Goal: Check status: Check status

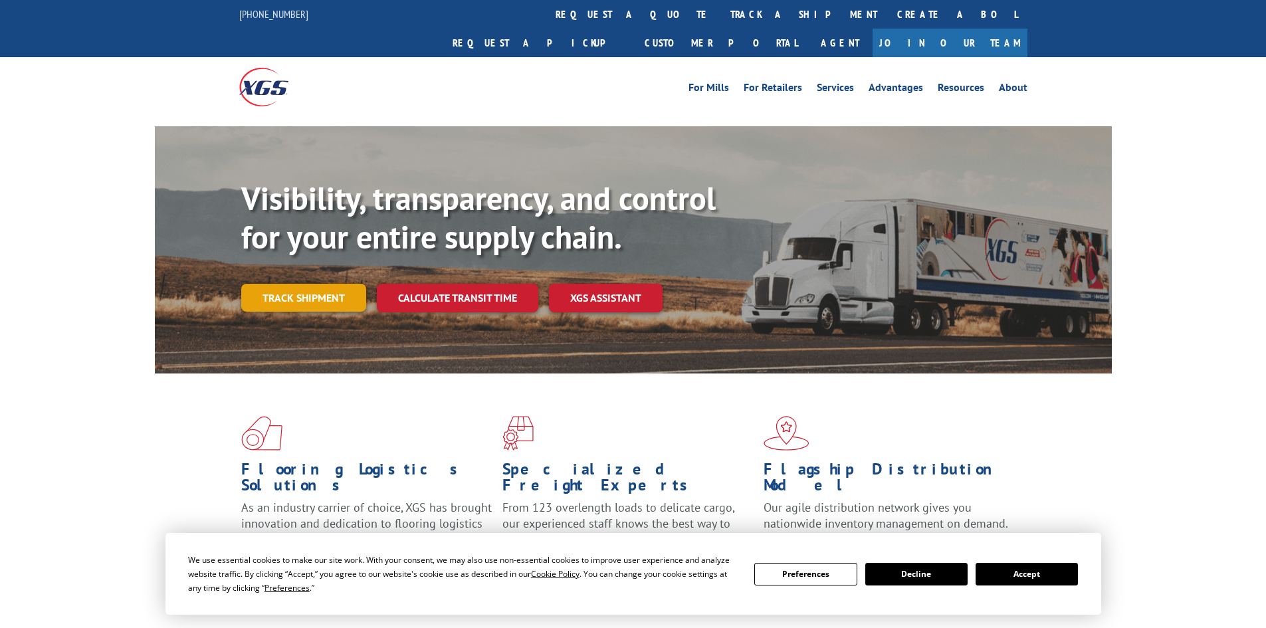
click at [333, 284] on link "Track shipment" at bounding box center [303, 298] width 125 height 28
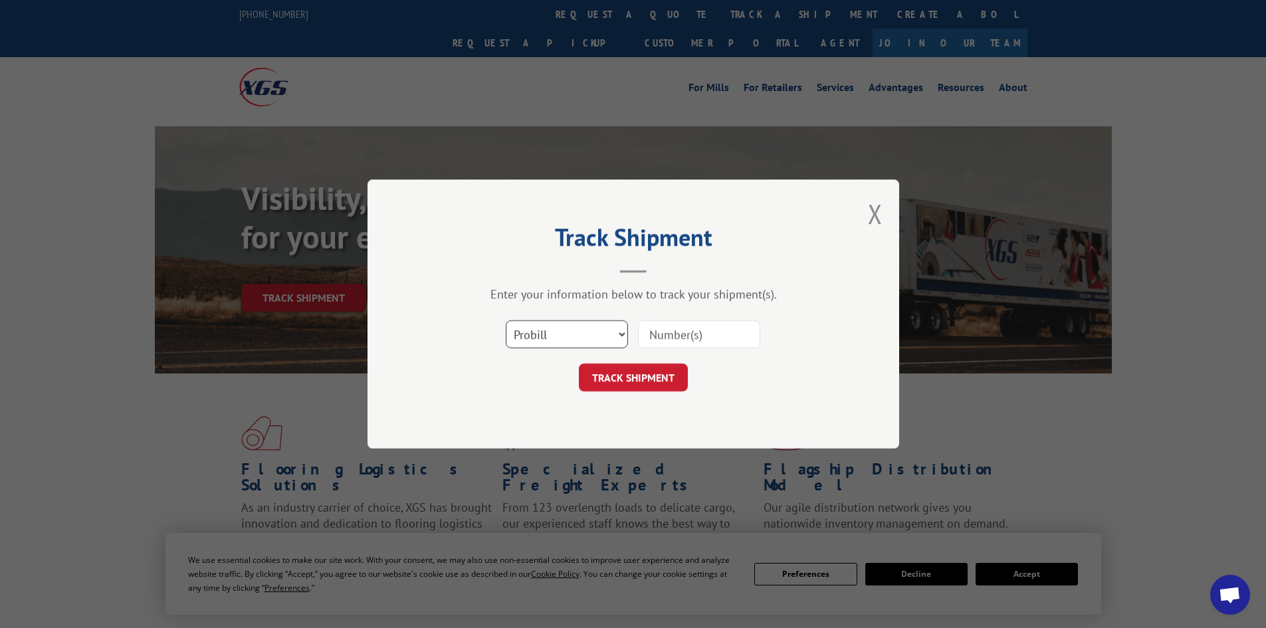
click at [599, 334] on select "Select category... Probill BOL PO" at bounding box center [567, 334] width 122 height 28
select select "bol"
click at [506, 320] on select "Select category... Probill BOL PO" at bounding box center [567, 334] width 122 height 28
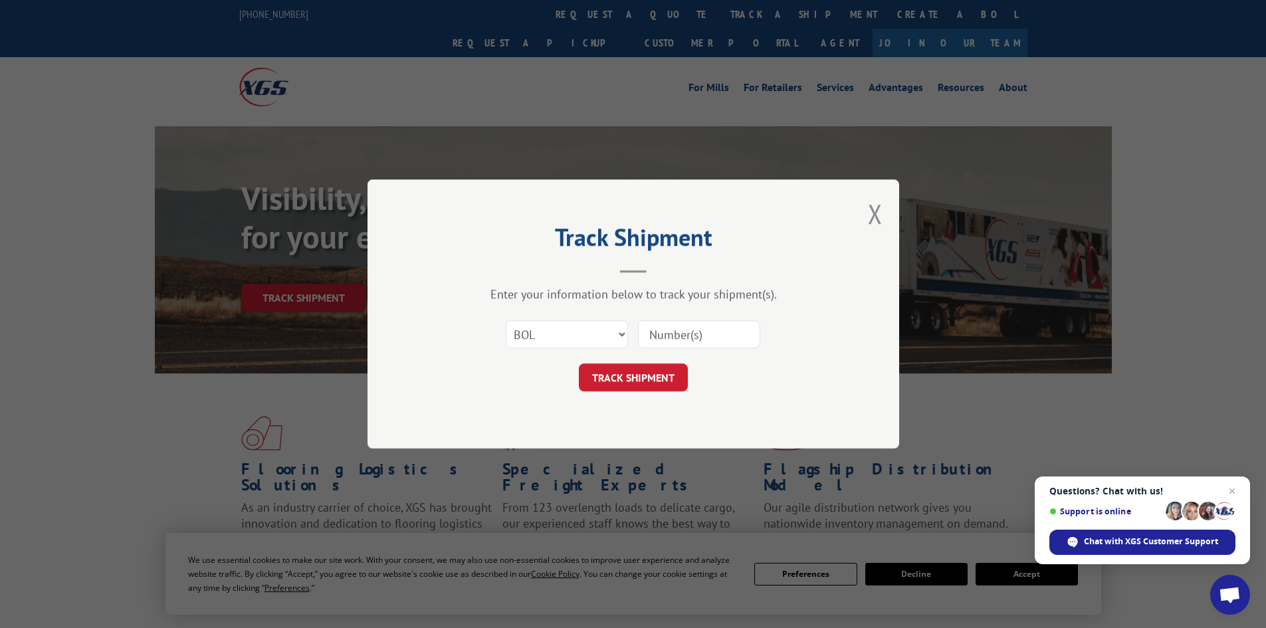
click at [678, 334] on input at bounding box center [699, 334] width 122 height 28
paste input "17607724"
type input "17607724"
click at [658, 377] on button "TRACK SHIPMENT" at bounding box center [633, 378] width 109 height 28
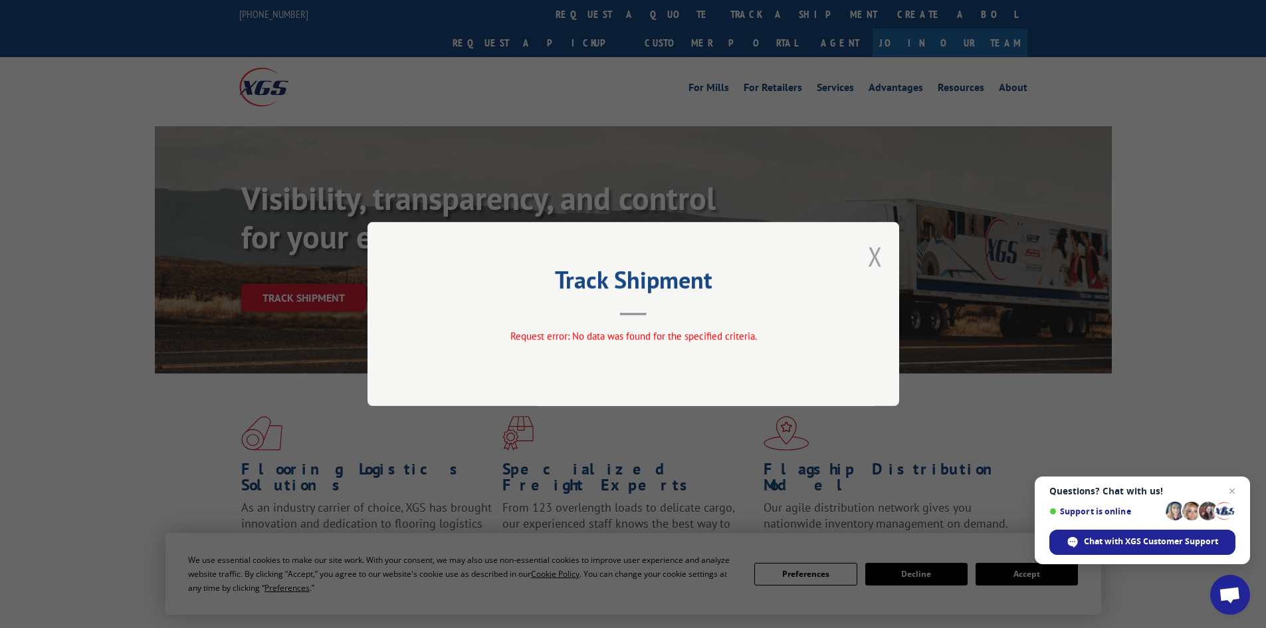
click at [876, 252] on button "Close modal" at bounding box center [875, 256] width 15 height 35
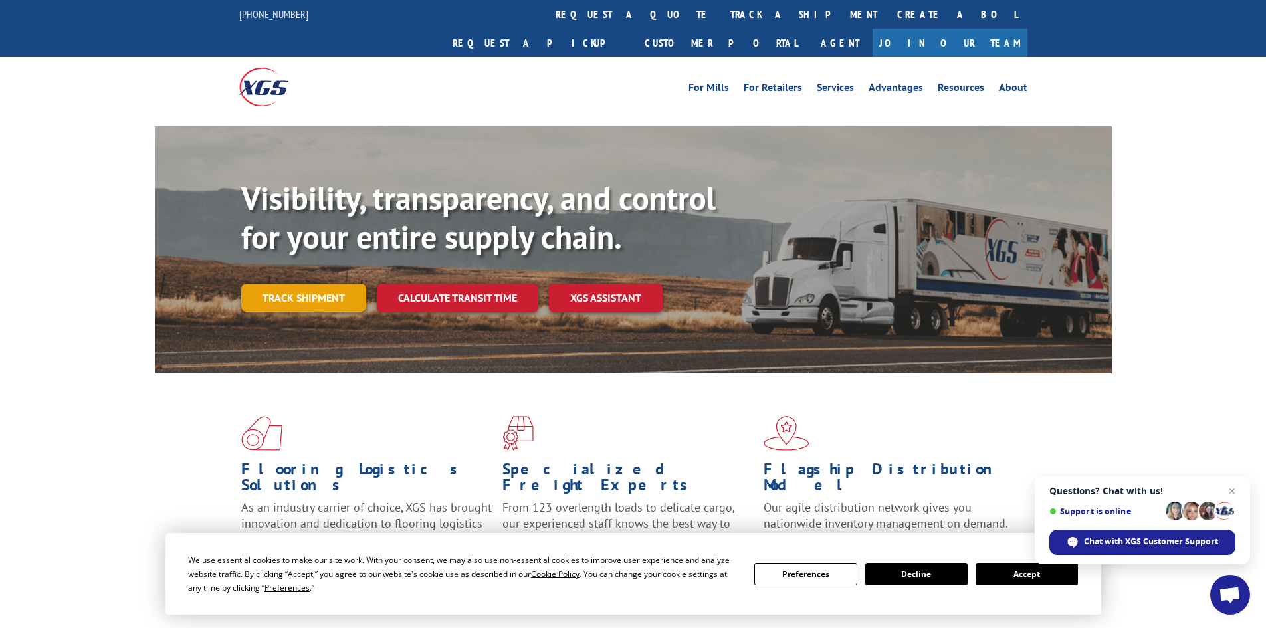
click at [345, 284] on link "Track shipment" at bounding box center [303, 298] width 125 height 28
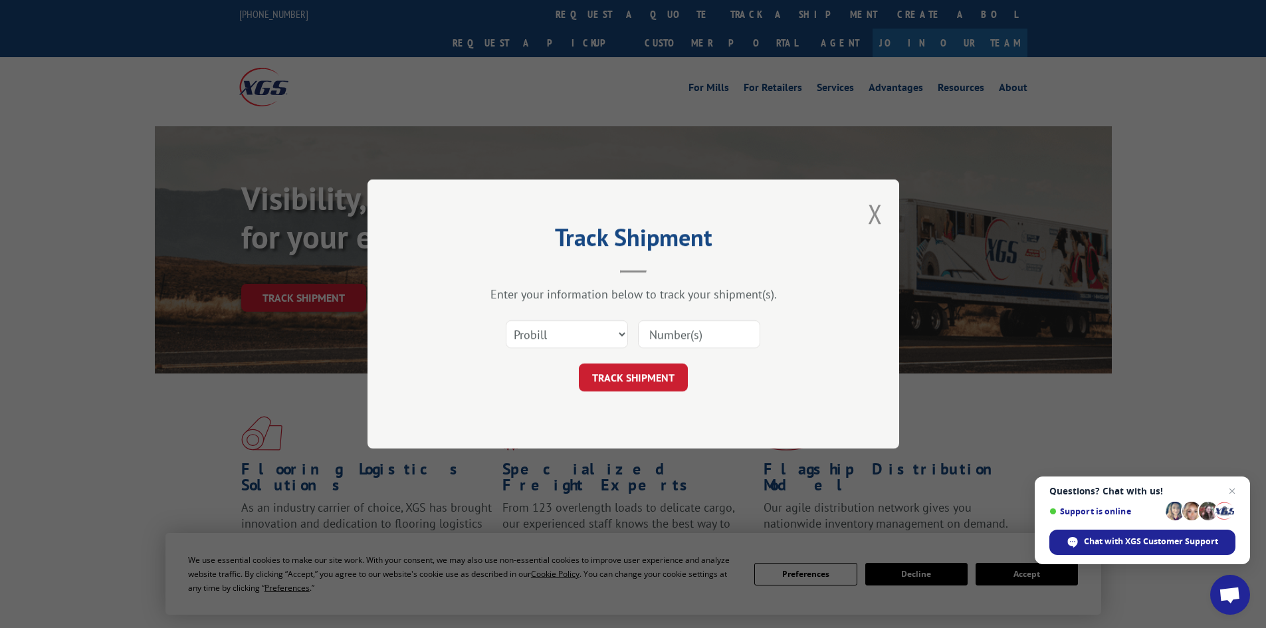
click at [708, 331] on input at bounding box center [699, 334] width 122 height 28
paste input "17607724"
type input "17607724"
click button "TRACK SHIPMENT" at bounding box center [633, 378] width 109 height 28
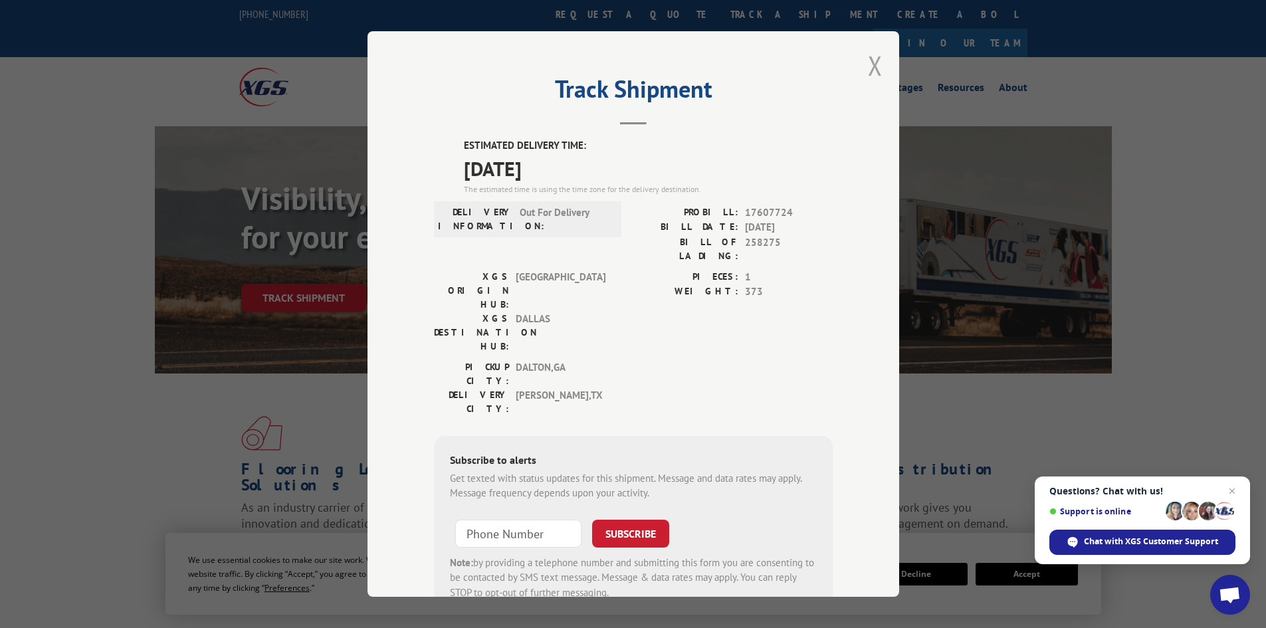
click at [873, 70] on button "Close modal" at bounding box center [875, 65] width 15 height 35
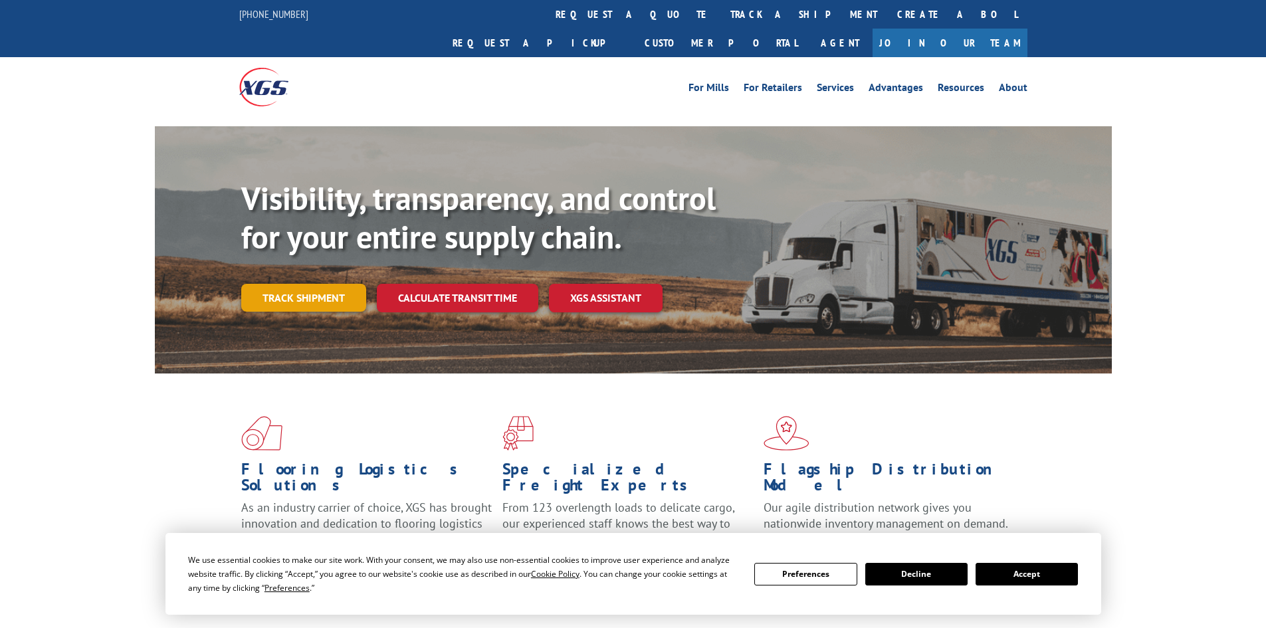
click at [284, 284] on link "Track shipment" at bounding box center [303, 298] width 125 height 28
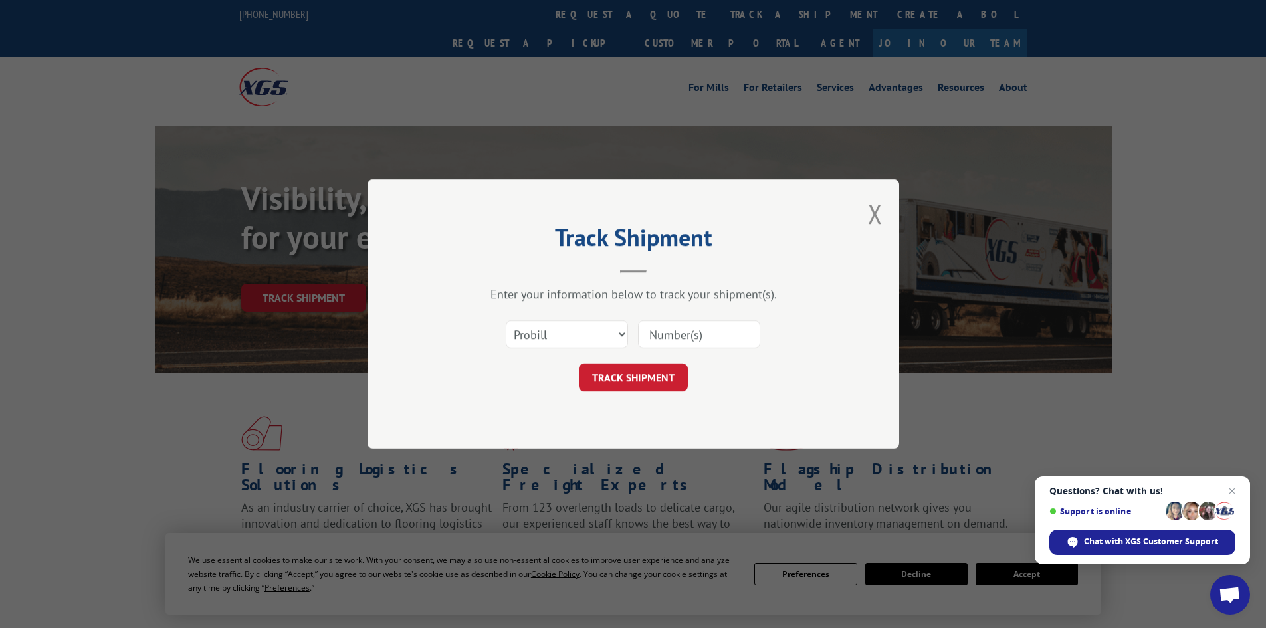
click at [678, 328] on input at bounding box center [699, 334] width 122 height 28
drag, startPoint x: 706, startPoint y: 335, endPoint x: 643, endPoint y: 332, distance: 63.9
click at [643, 332] on input "6048212" at bounding box center [699, 334] width 122 height 28
type input "6048212"
click at [646, 375] on button "TRACK SHIPMENT" at bounding box center [633, 378] width 109 height 28
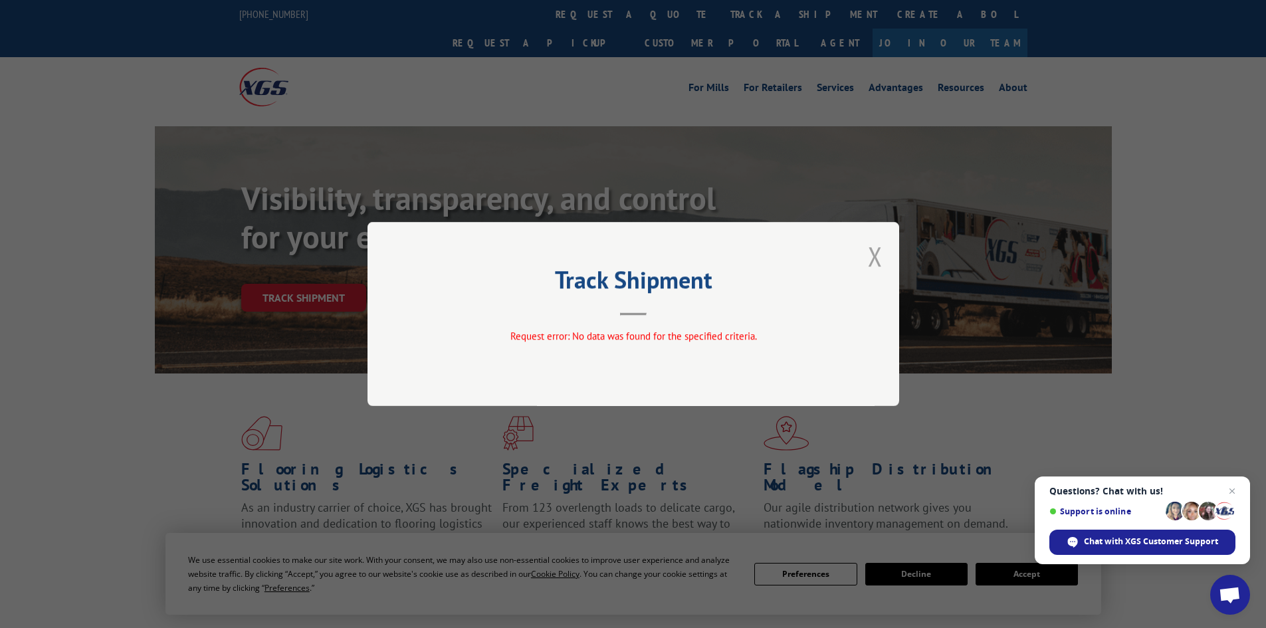
click at [876, 261] on button "Close modal" at bounding box center [875, 256] width 15 height 35
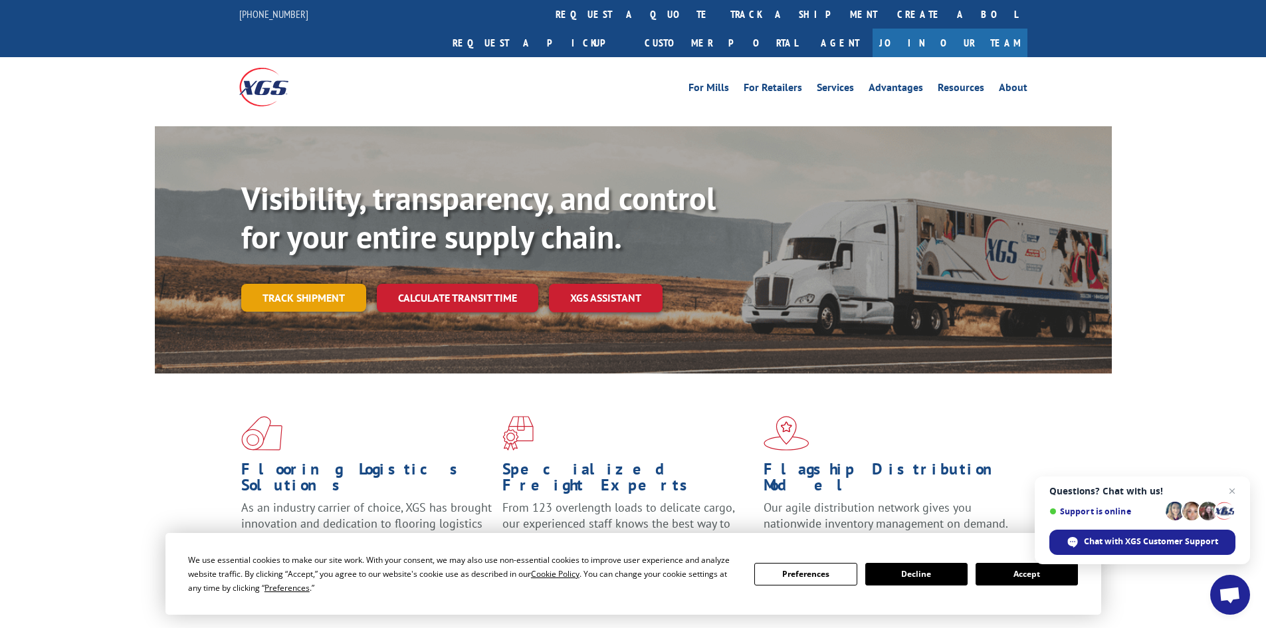
click at [322, 284] on link "Track shipment" at bounding box center [303, 298] width 125 height 28
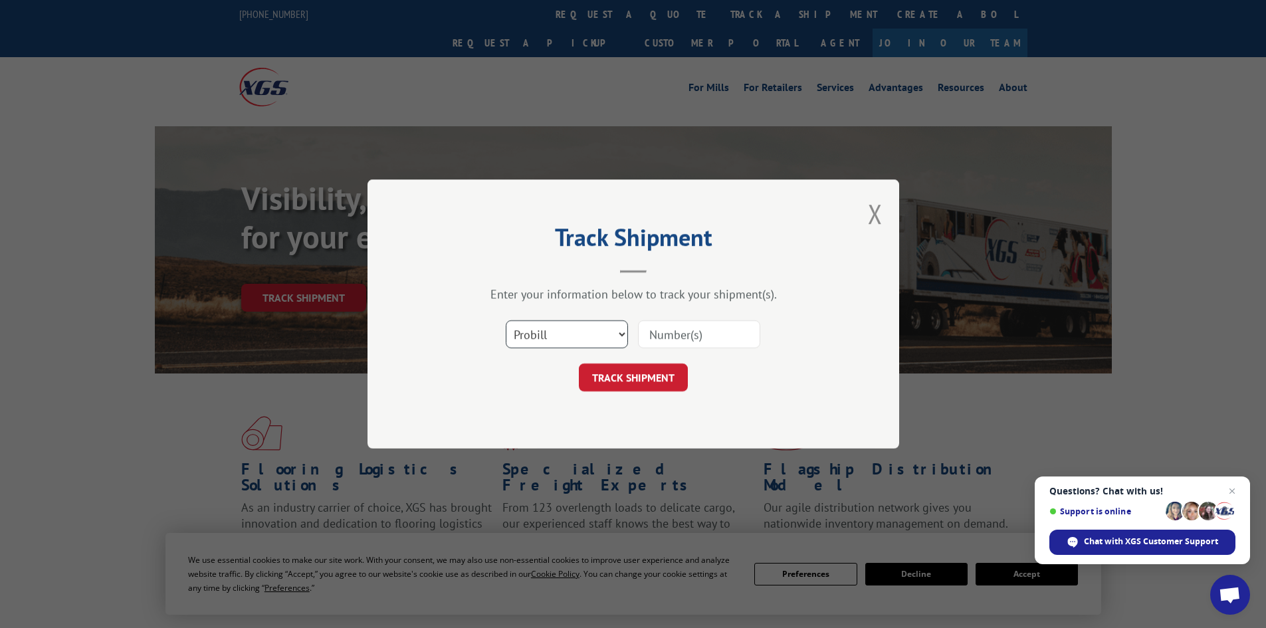
click at [605, 330] on select "Select category... Probill BOL PO" at bounding box center [567, 334] width 122 height 28
select select "bol"
click at [506, 320] on select "Select category... Probill BOL PO" at bounding box center [567, 334] width 122 height 28
click at [686, 332] on input at bounding box center [699, 334] width 122 height 28
paste input "6048212"
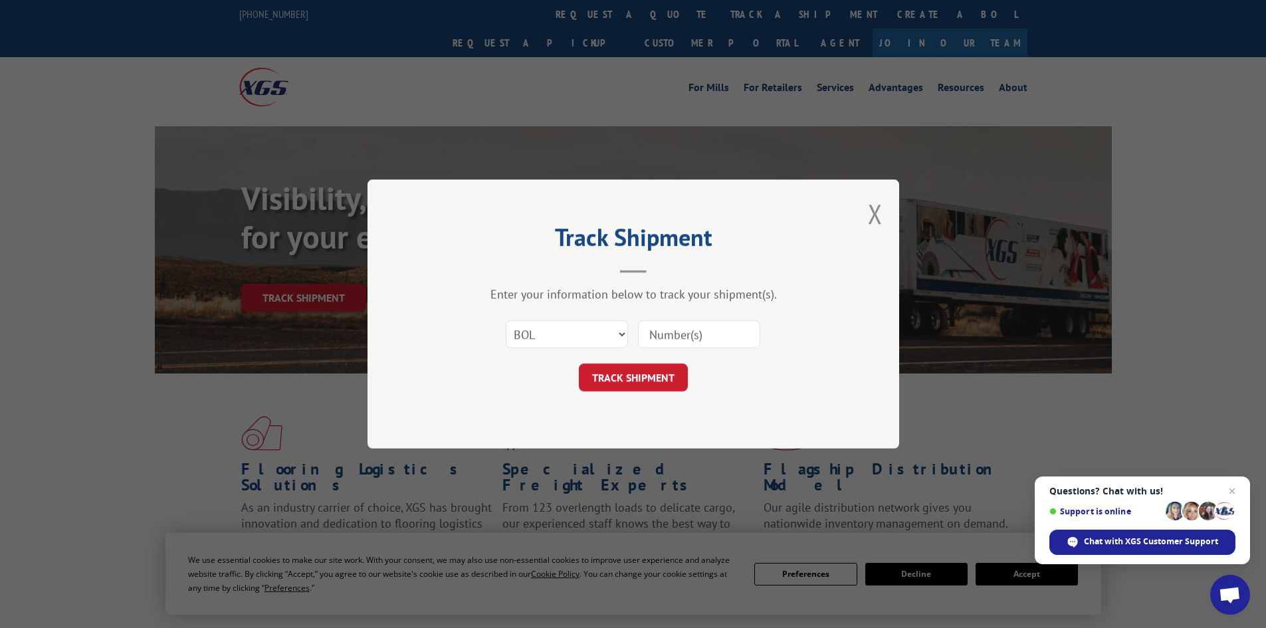
type input "6048212"
click button "TRACK SHIPMENT" at bounding box center [633, 378] width 109 height 28
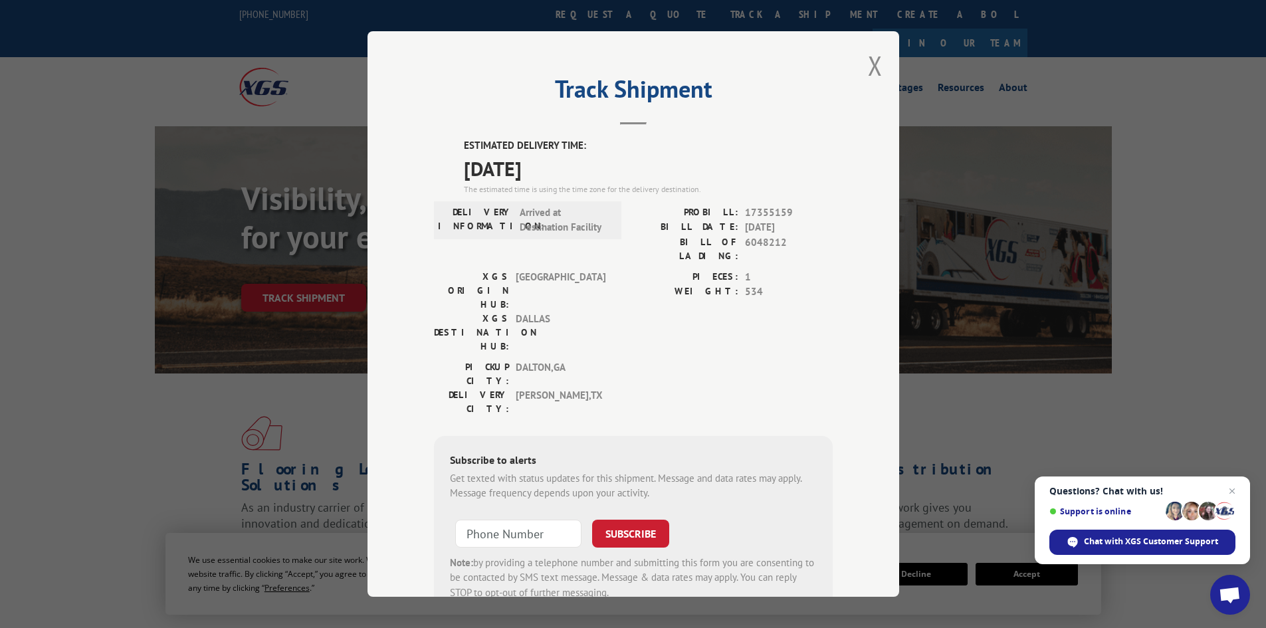
drag, startPoint x: 457, startPoint y: 142, endPoint x: 568, endPoint y: 182, distance: 118.8
click at [568, 182] on div "ESTIMATED DELIVERY TIME: 09/18/2025 The estimated time is using the time zone f…" at bounding box center [633, 377] width 399 height 478
copy div "ESTIMATED DELIVERY TIME: 09/18/2025"
click at [869, 67] on button "Close modal" at bounding box center [875, 65] width 15 height 35
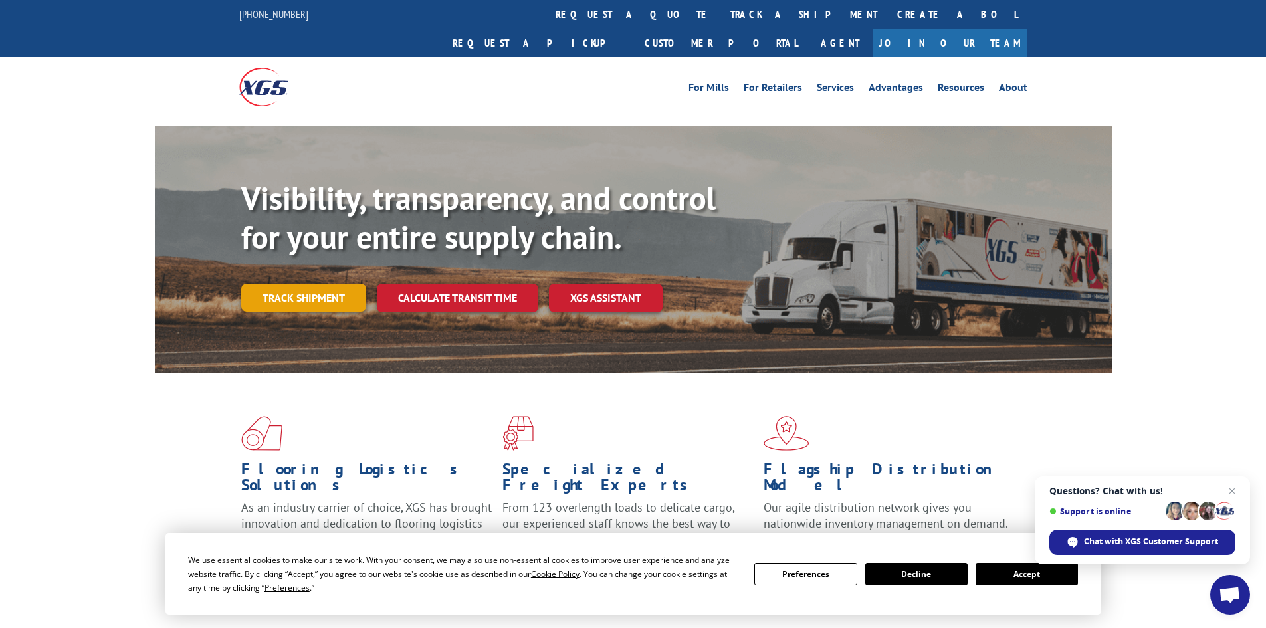
click at [331, 284] on link "Track shipment" at bounding box center [303, 298] width 125 height 28
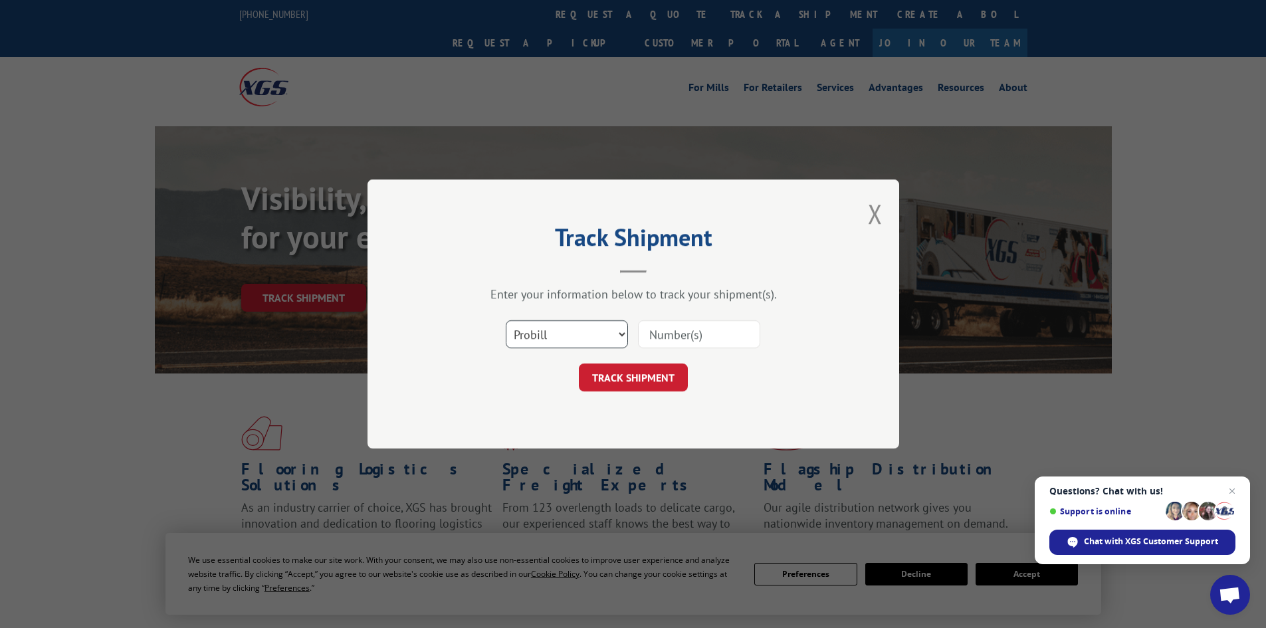
click at [614, 334] on select "Select category... Probill BOL PO" at bounding box center [567, 334] width 122 height 28
select select "bol"
click at [506, 320] on select "Select category... Probill BOL PO" at bounding box center [567, 334] width 122 height 28
click at [668, 342] on input at bounding box center [699, 334] width 122 height 28
paste input "ESTIMATED DELIVERY TIME: 09/18/2025"
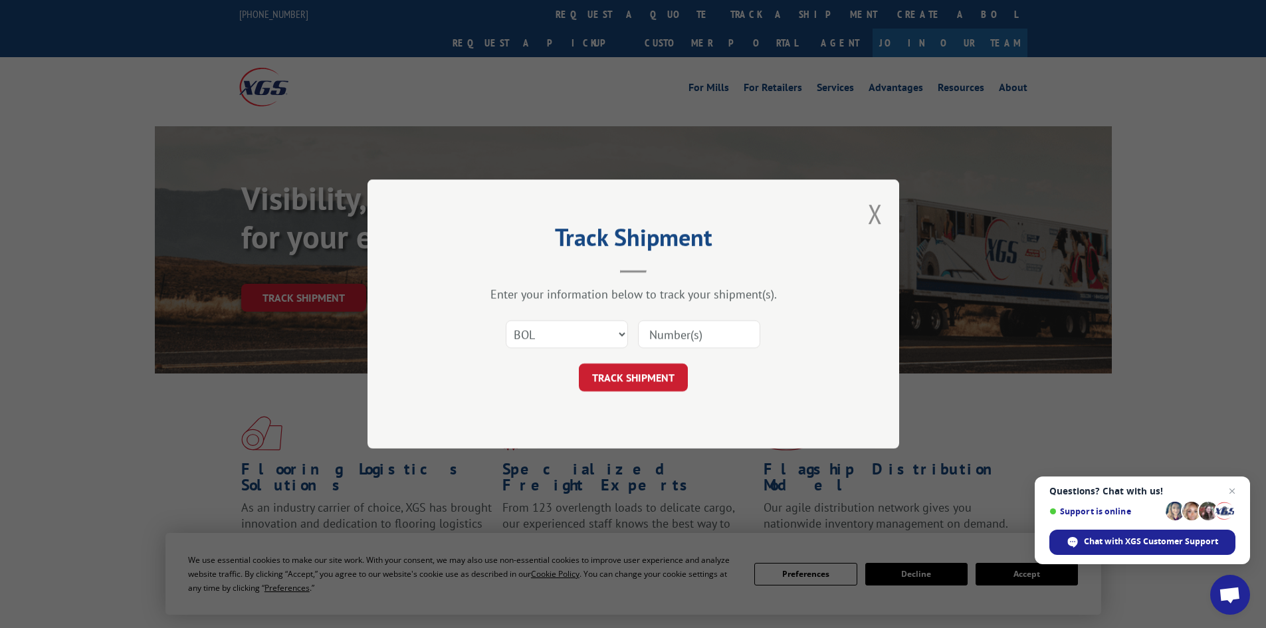
type input "ESTIMATED DELIVERY TIME: 09/18/2025"
click button "TRACK SHIPMENT" at bounding box center [633, 378] width 109 height 28
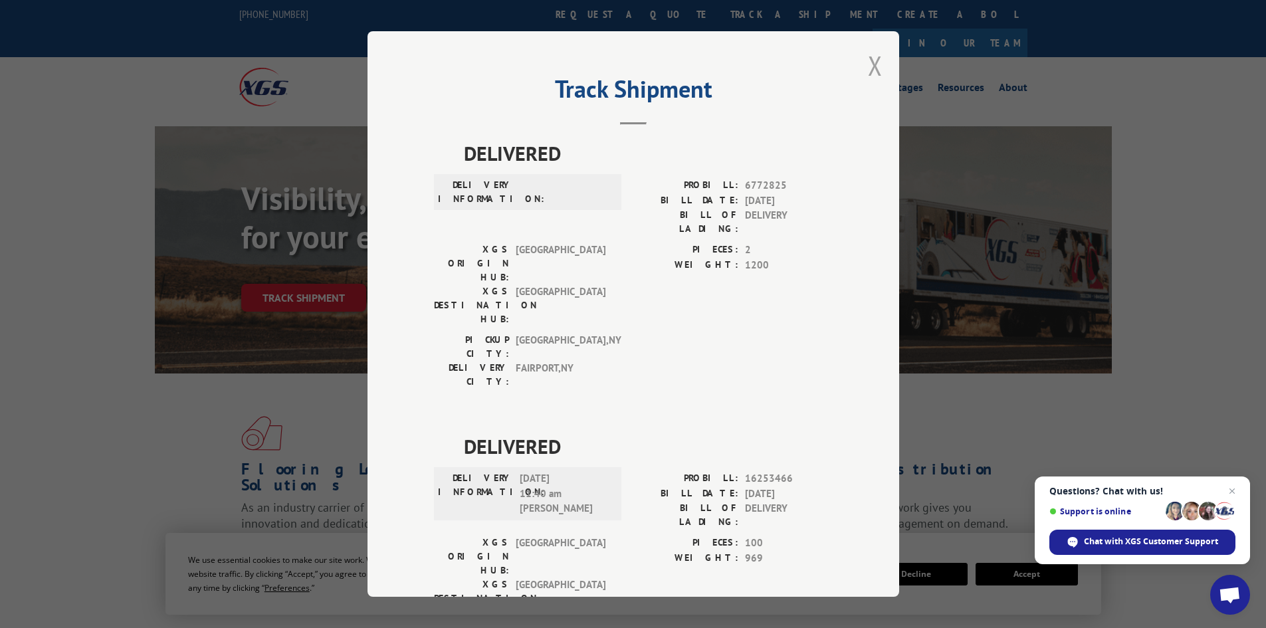
click at [868, 63] on button "Close modal" at bounding box center [875, 65] width 15 height 35
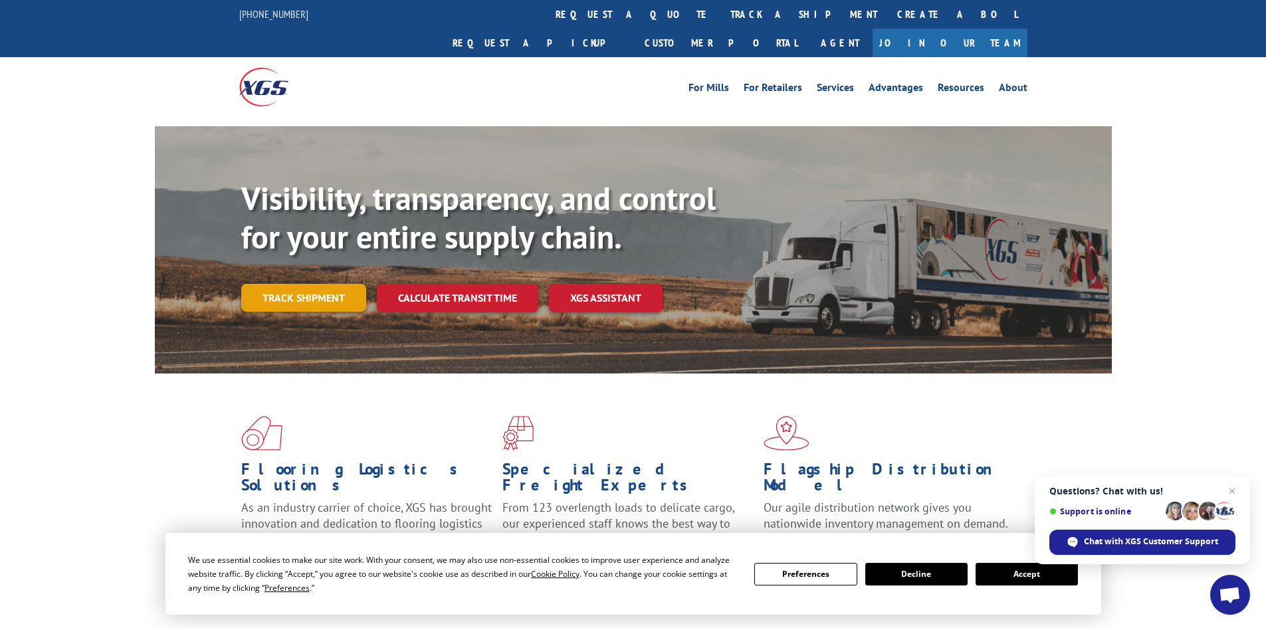
click at [308, 284] on link "Track shipment" at bounding box center [303, 298] width 125 height 28
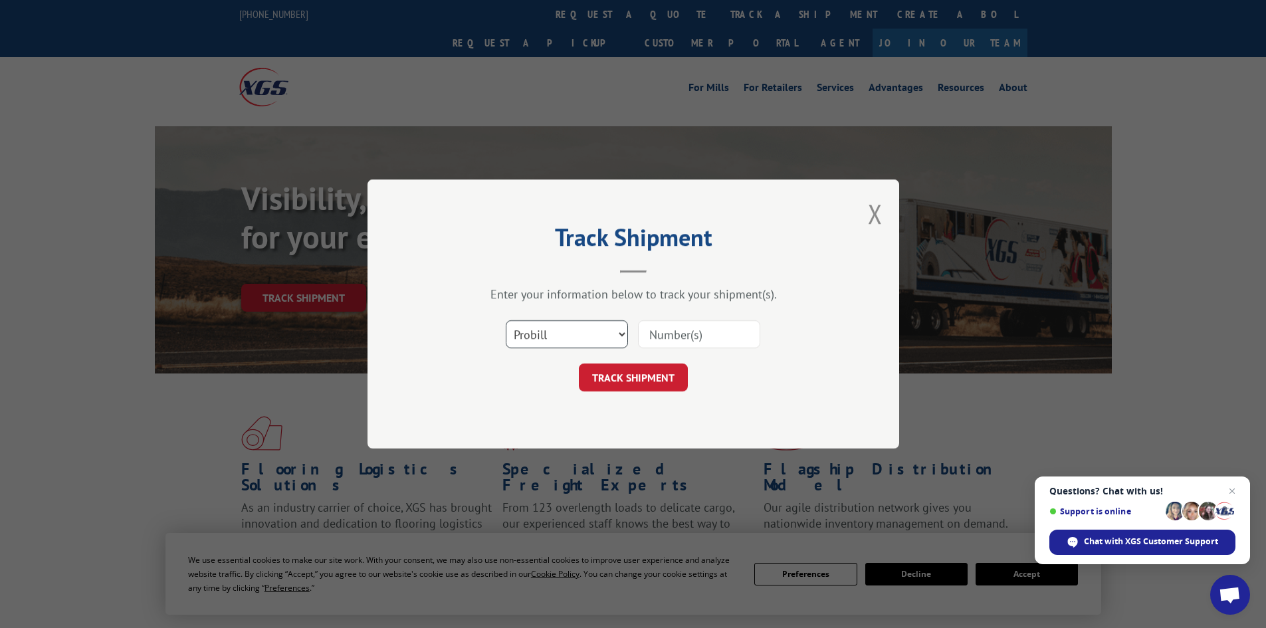
click at [578, 331] on select "Select category... Probill BOL PO" at bounding box center [567, 334] width 122 height 28
select select "bol"
click at [506, 320] on select "Select category... Probill BOL PO" at bounding box center [567, 334] width 122 height 28
drag, startPoint x: 677, startPoint y: 333, endPoint x: 681, endPoint y: 324, distance: 9.9
click at [677, 333] on input at bounding box center [699, 334] width 122 height 28
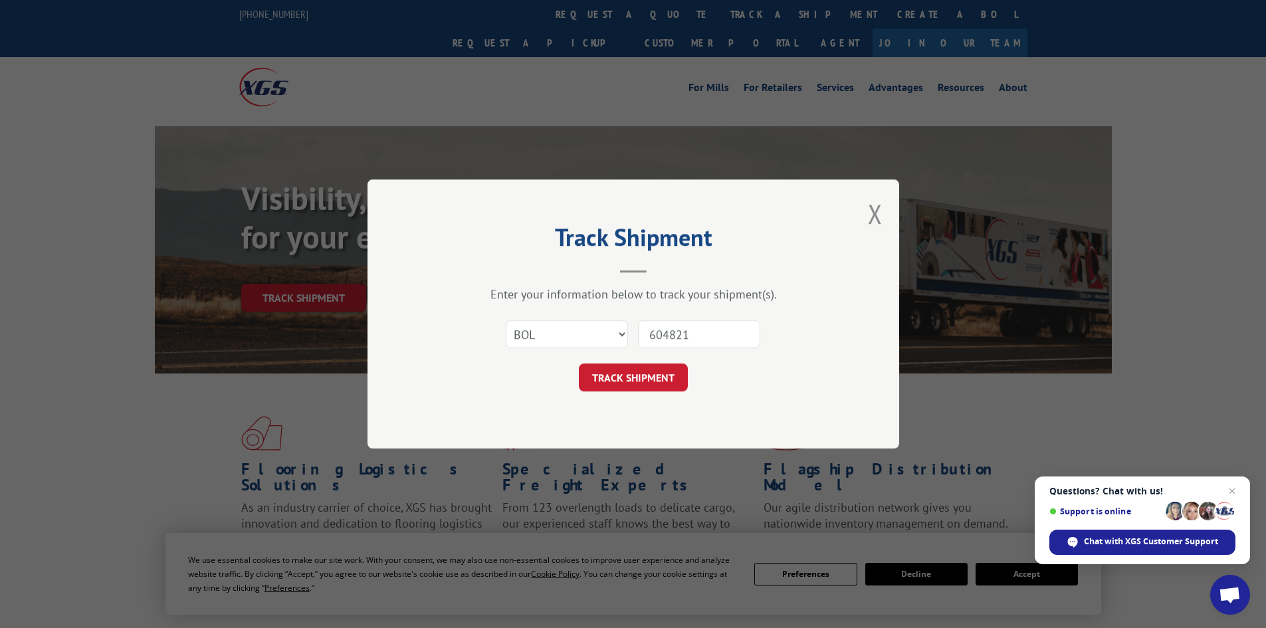
type input "6048212"
click button "TRACK SHIPMENT" at bounding box center [633, 378] width 109 height 28
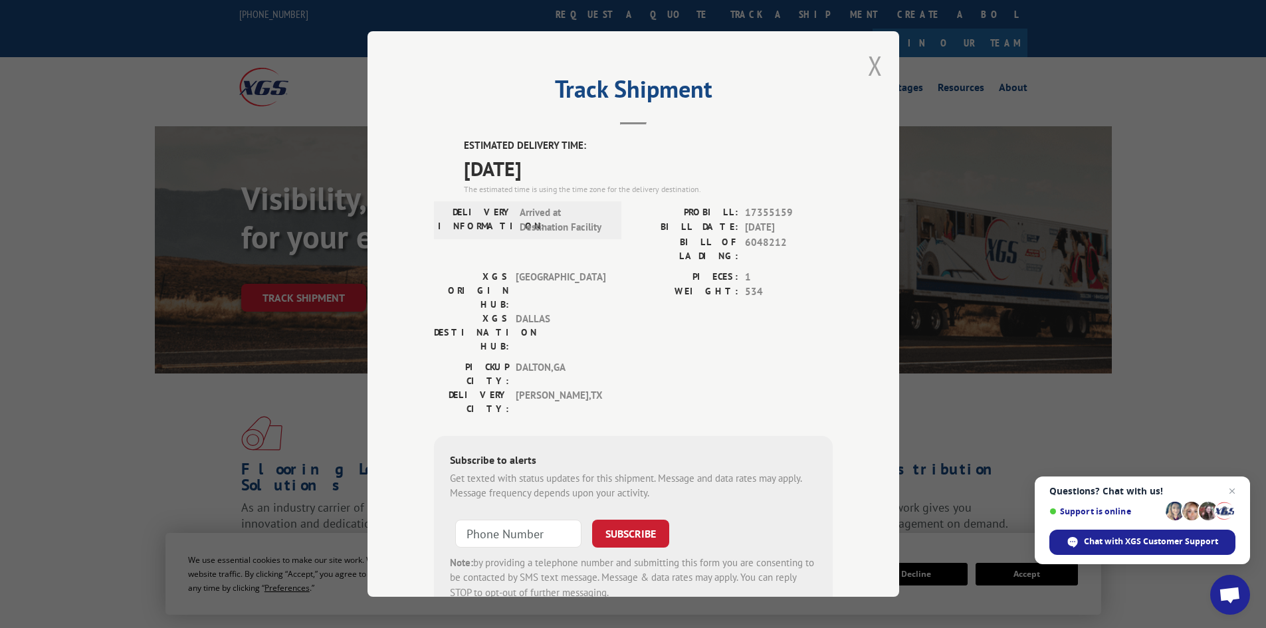
click at [868, 71] on button "Close modal" at bounding box center [875, 65] width 15 height 35
